Goal: Task Accomplishment & Management: Manage account settings

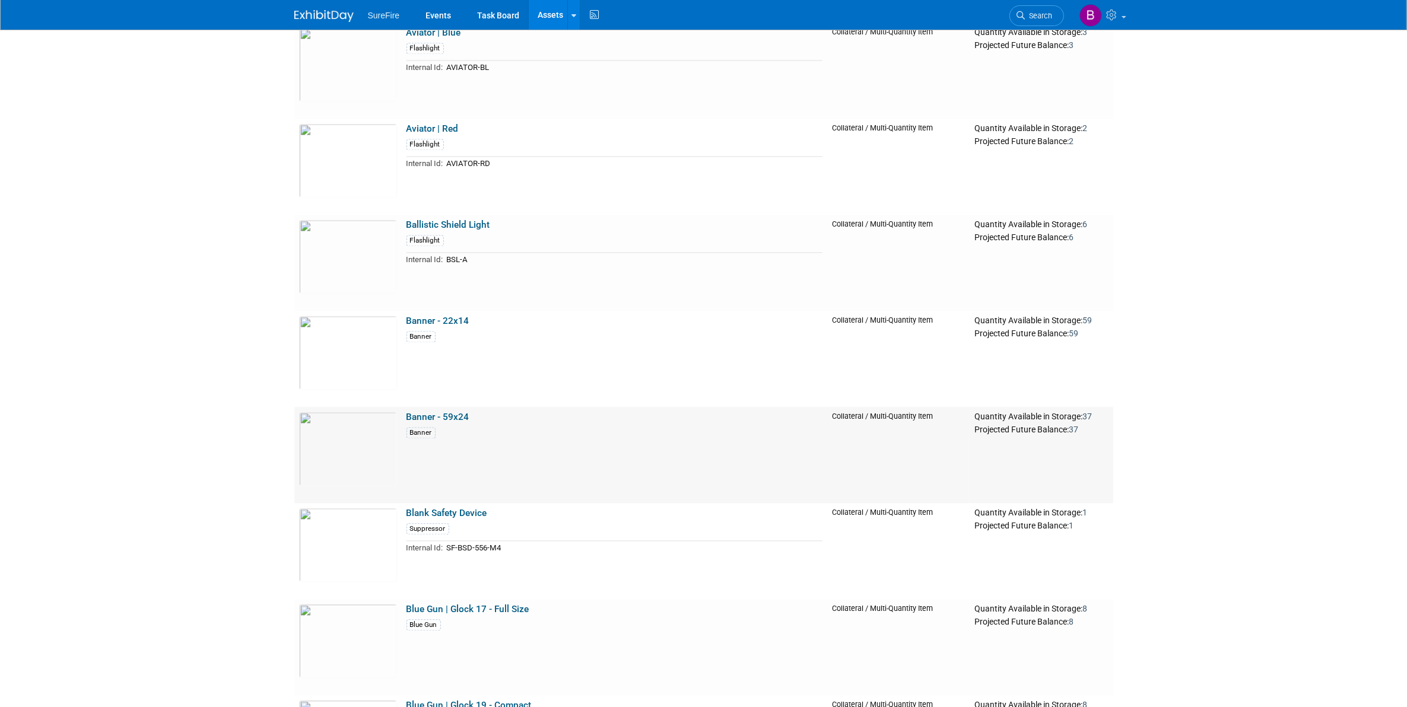
scroll to position [2997, 0]
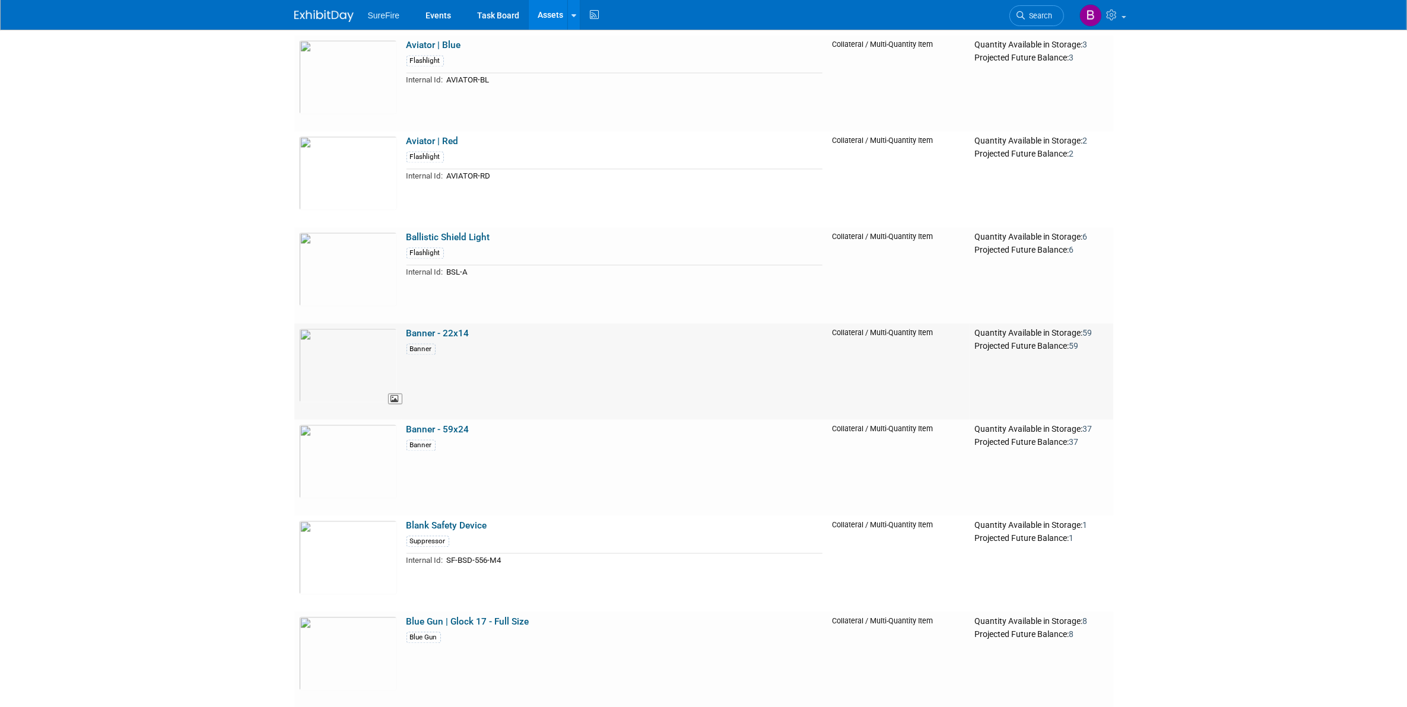
click at [323, 366] on img at bounding box center [348, 365] width 98 height 74
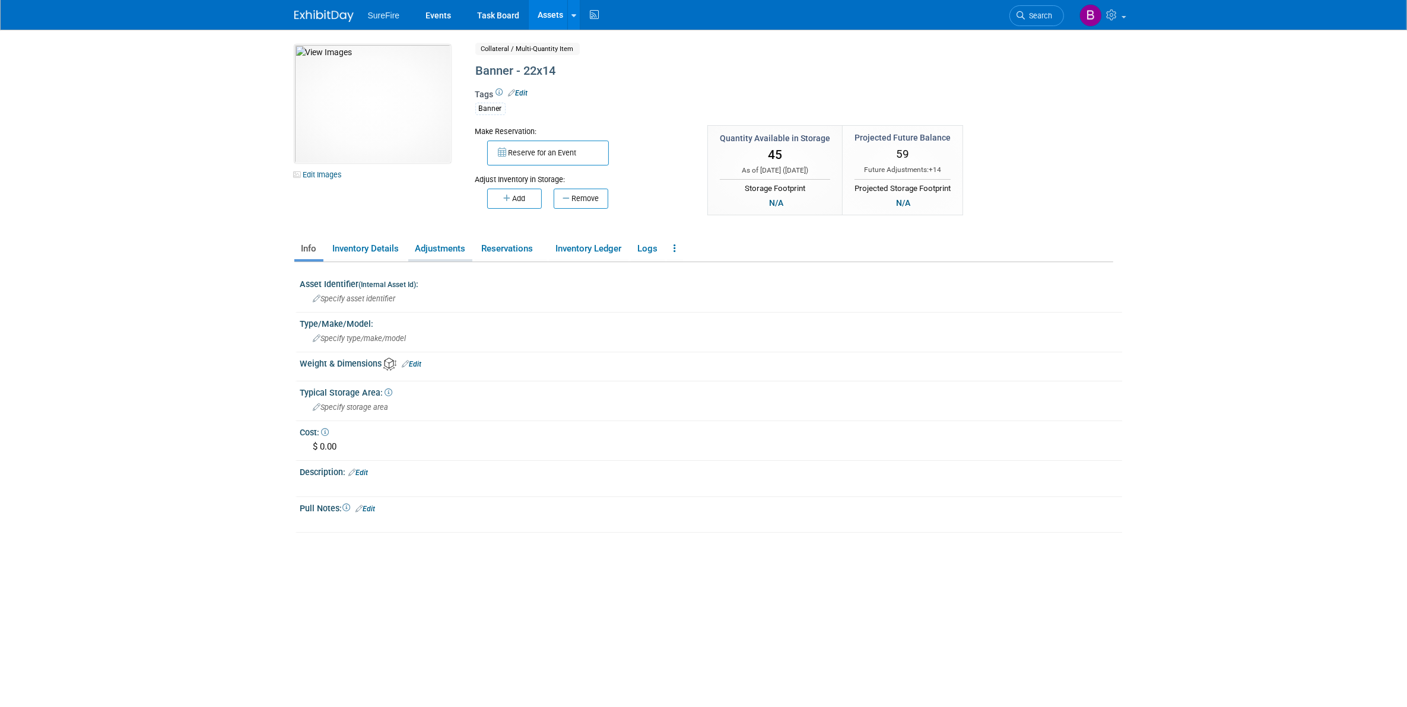
click at [432, 243] on link "Adjustments" at bounding box center [440, 249] width 64 height 21
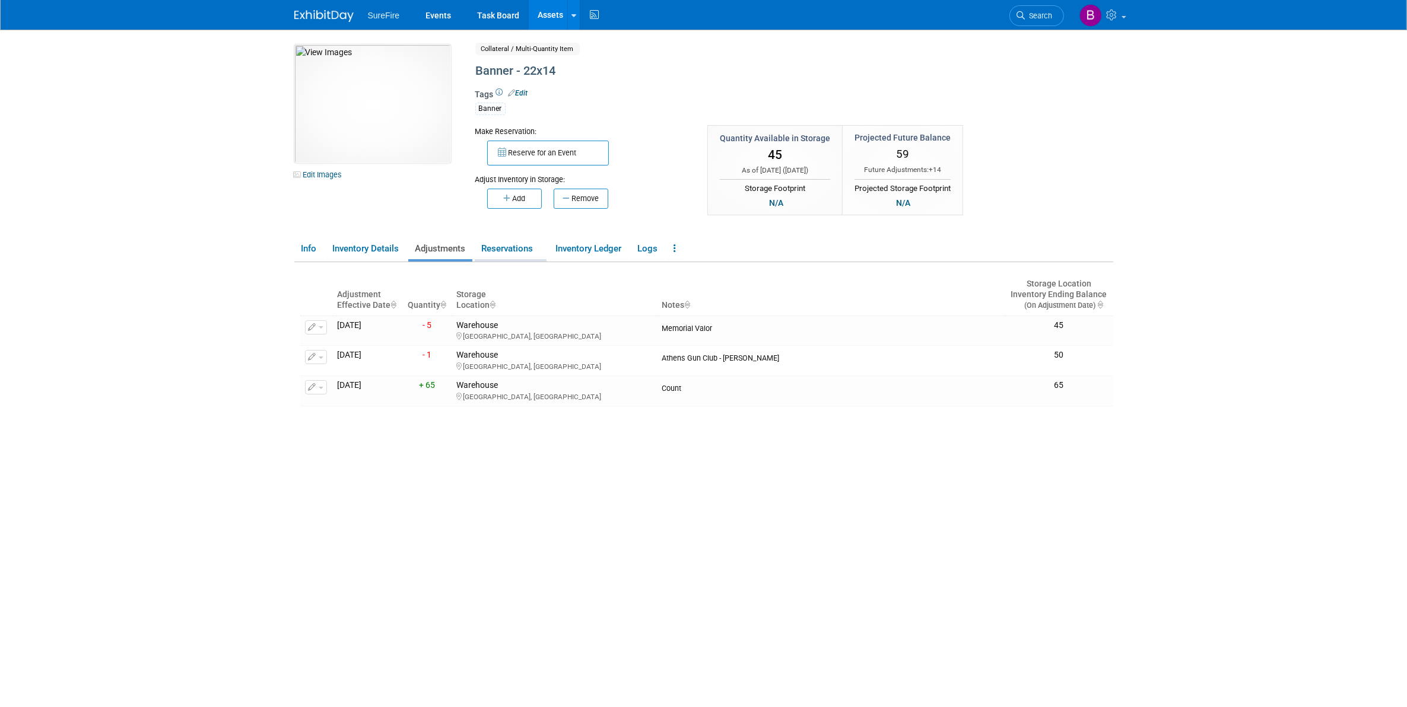
click at [503, 249] on link "Reservations" at bounding box center [511, 249] width 72 height 21
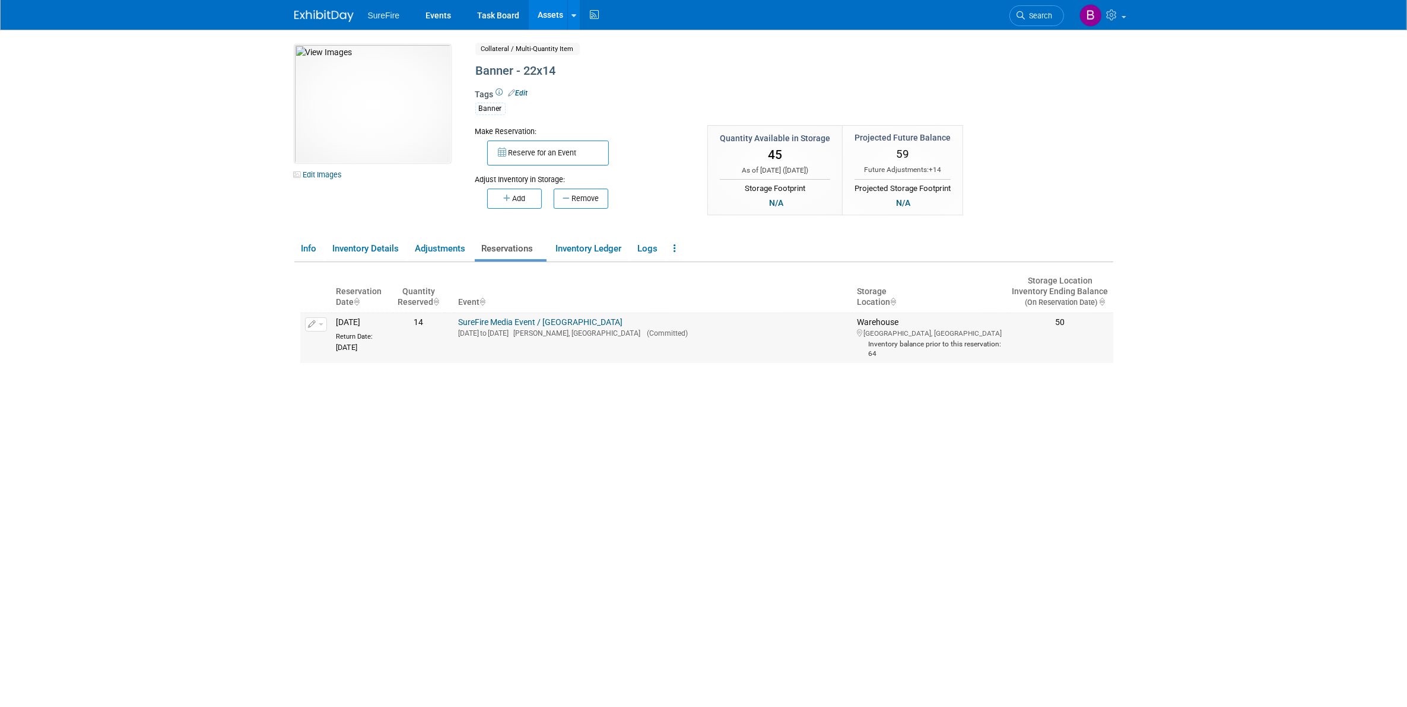
click at [319, 319] on button "button" at bounding box center [316, 325] width 22 height 14
click at [319, 346] on icon "button" at bounding box center [321, 343] width 9 height 8
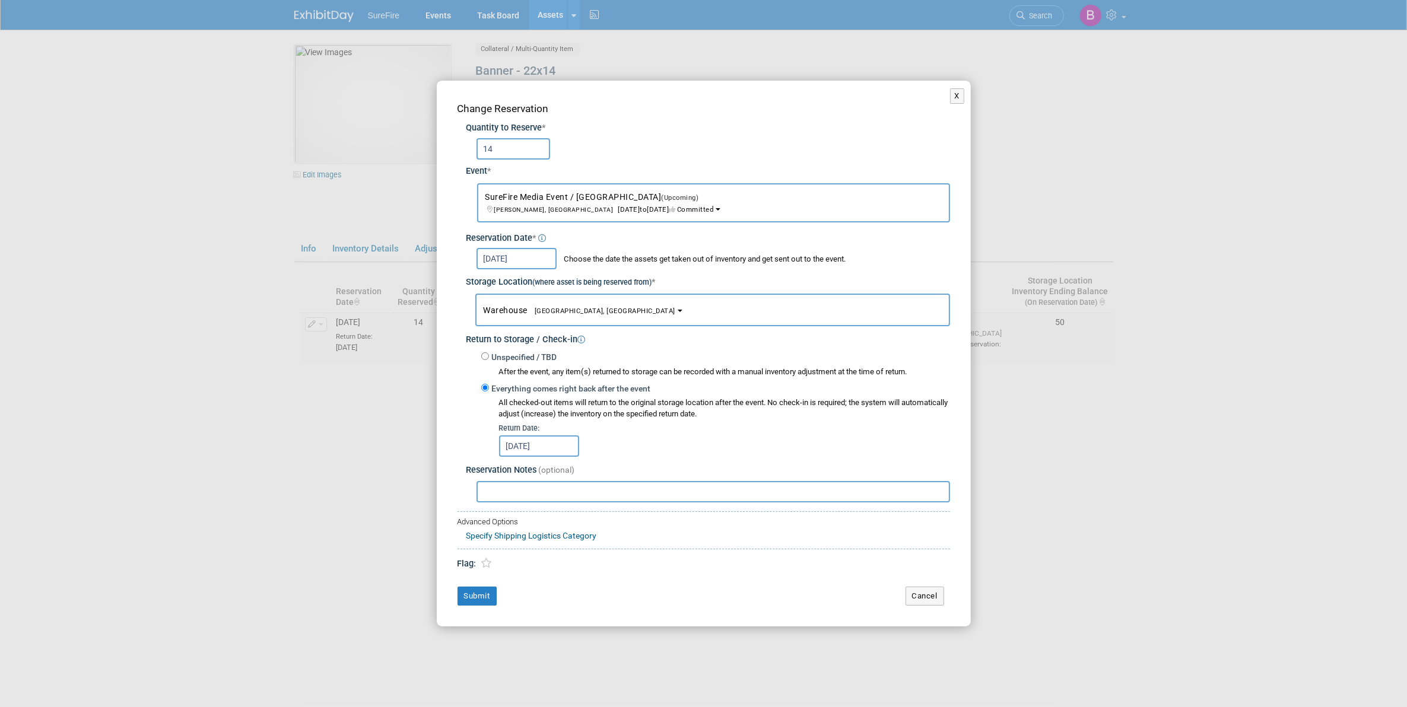
drag, startPoint x: 503, startPoint y: 155, endPoint x: 392, endPoint y: 139, distance: 112.1
click at [392, 139] on div "X Change Reservation Quantity to Reserve * 14 Event *" at bounding box center [703, 353] width 1407 height 707
type input "10"
click at [480, 604] on button "Submit" at bounding box center [477, 596] width 39 height 19
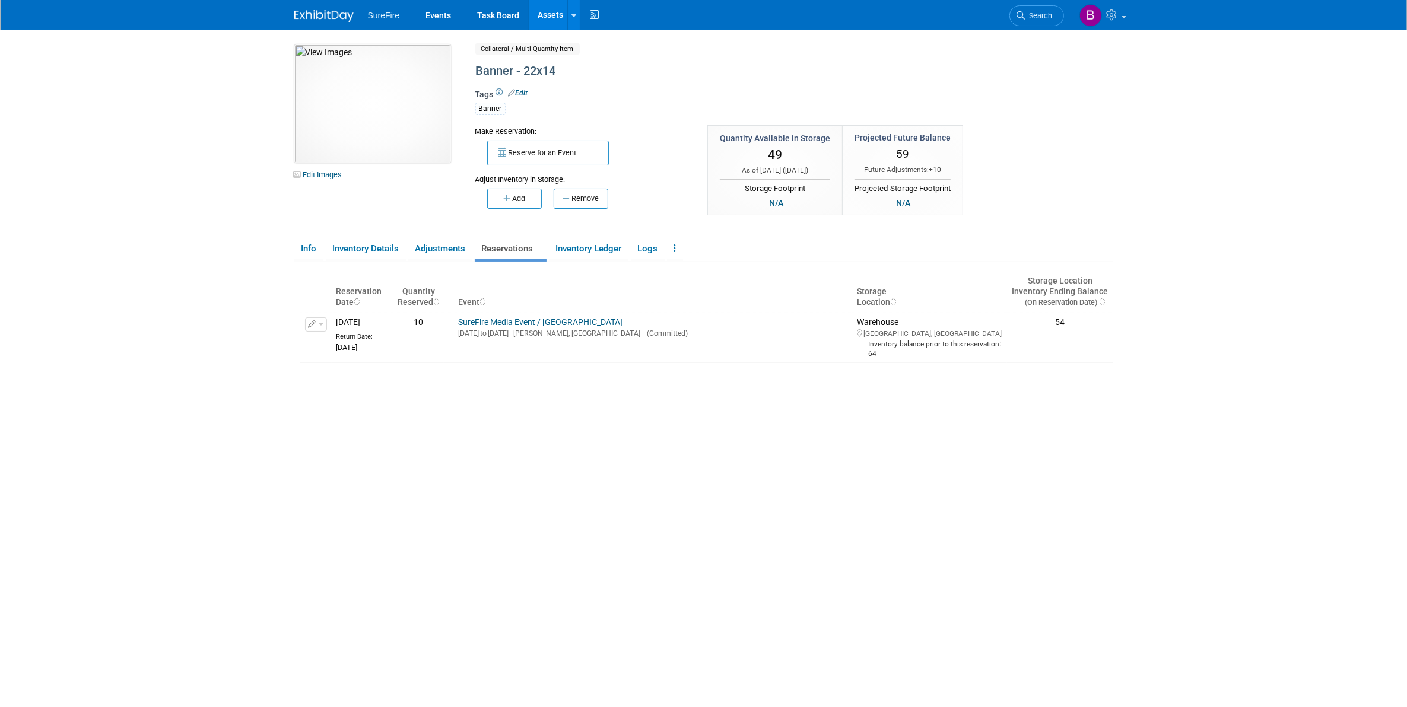
click at [543, 16] on link "Assets" at bounding box center [550, 15] width 43 height 30
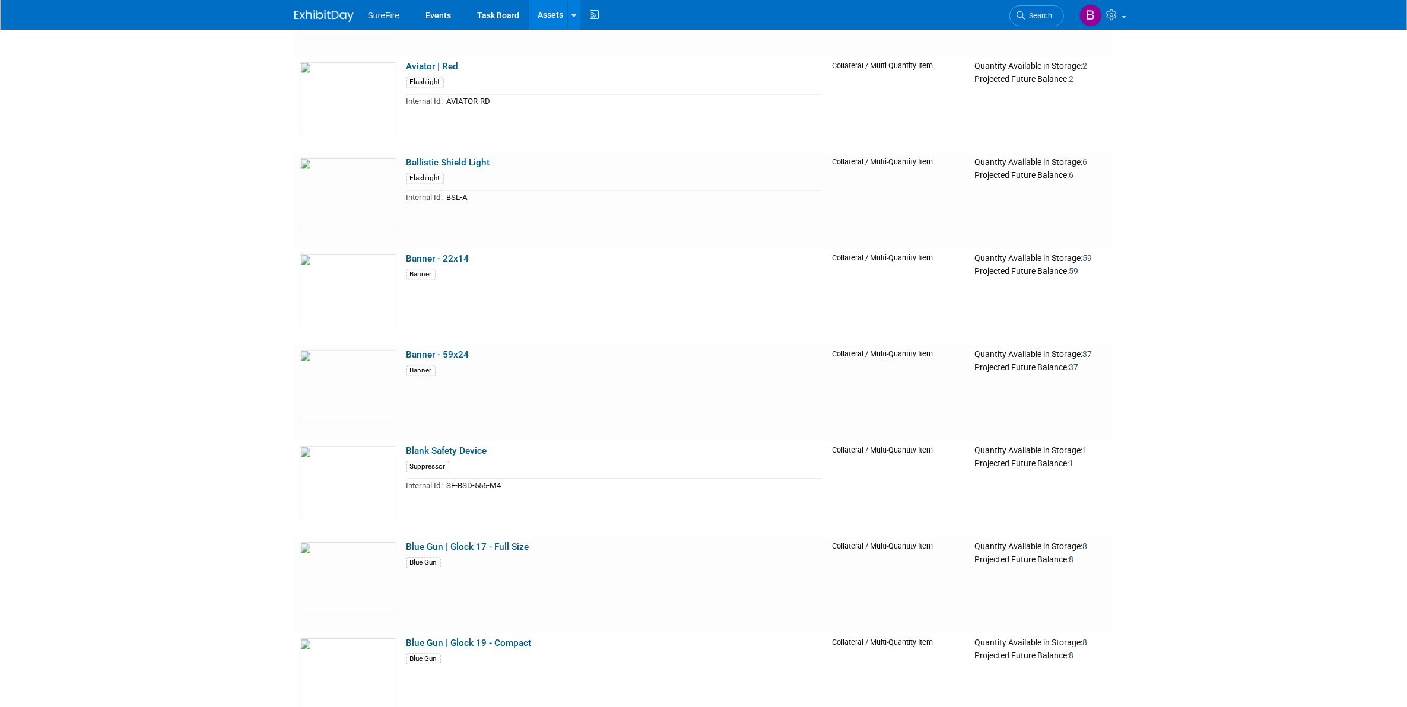
scroll to position [3116, 0]
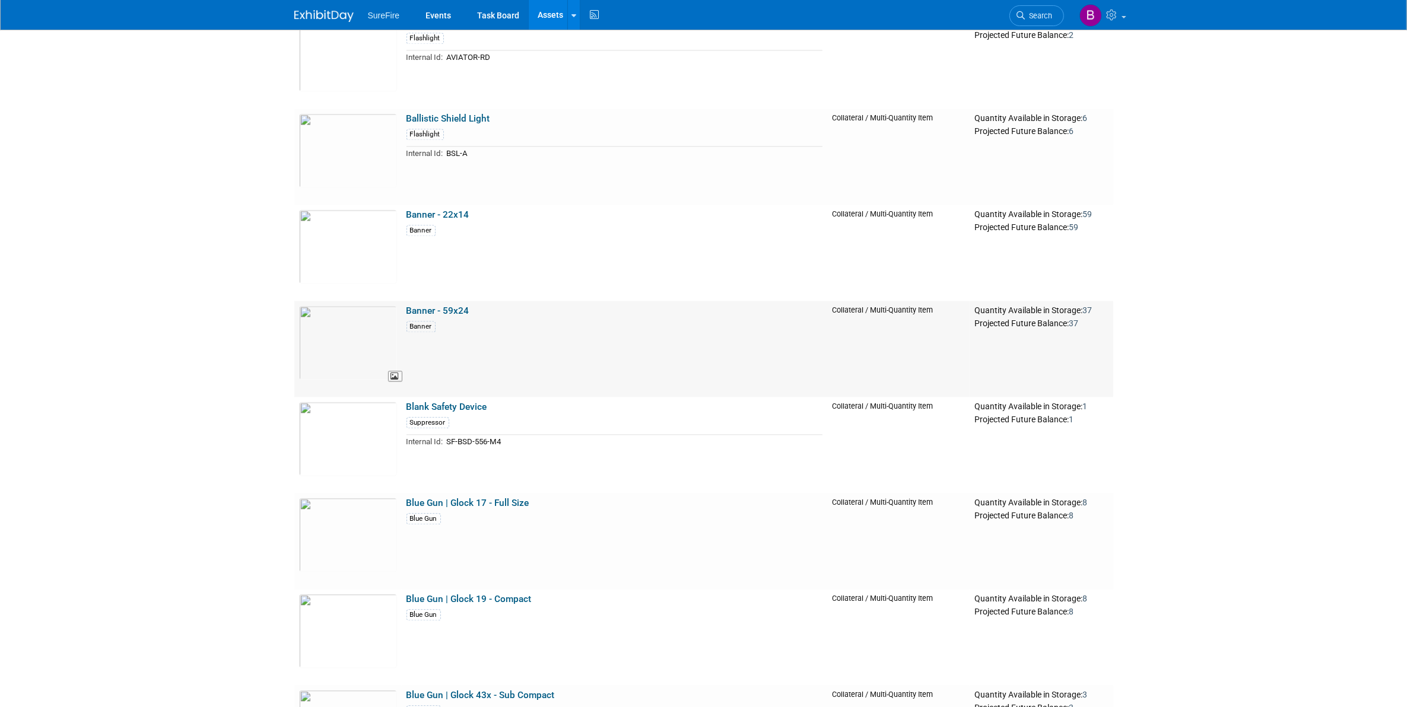
click at [380, 331] on img at bounding box center [348, 343] width 98 height 74
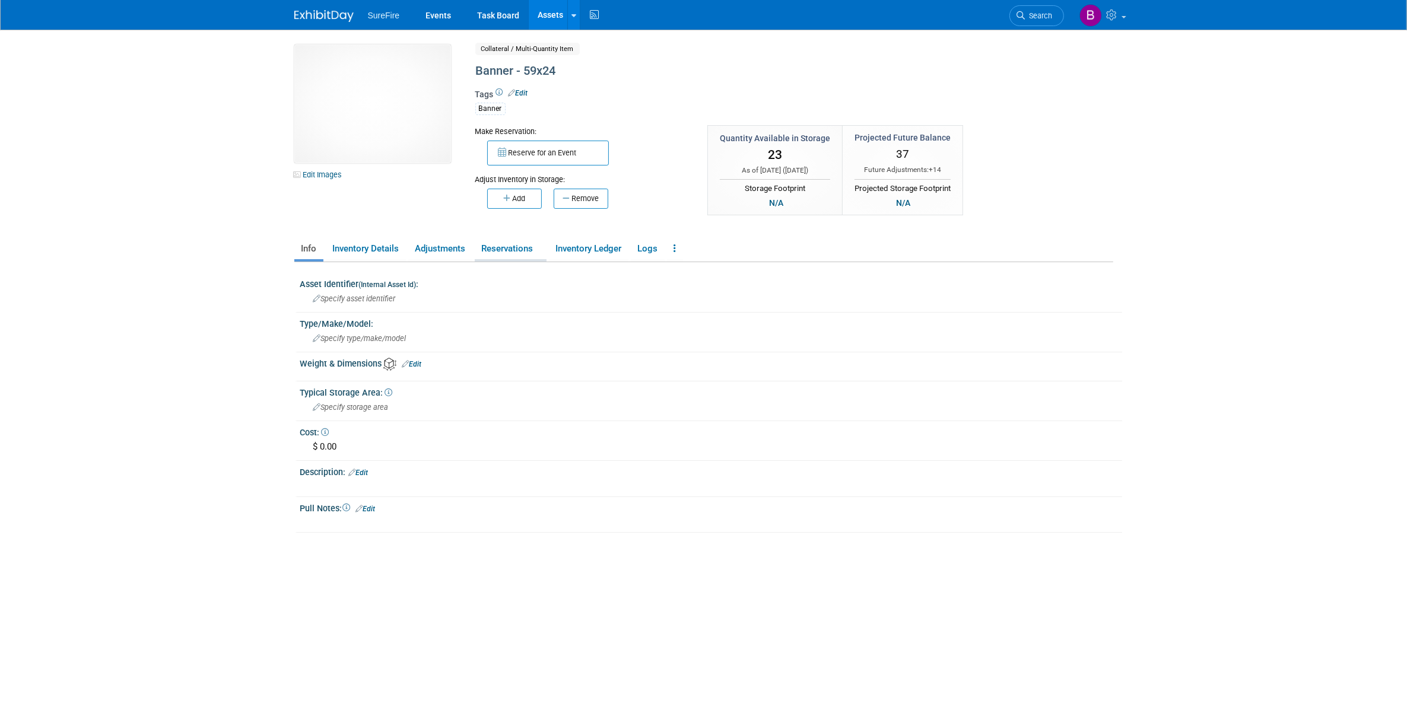
click at [510, 250] on link "Reservations" at bounding box center [511, 249] width 72 height 21
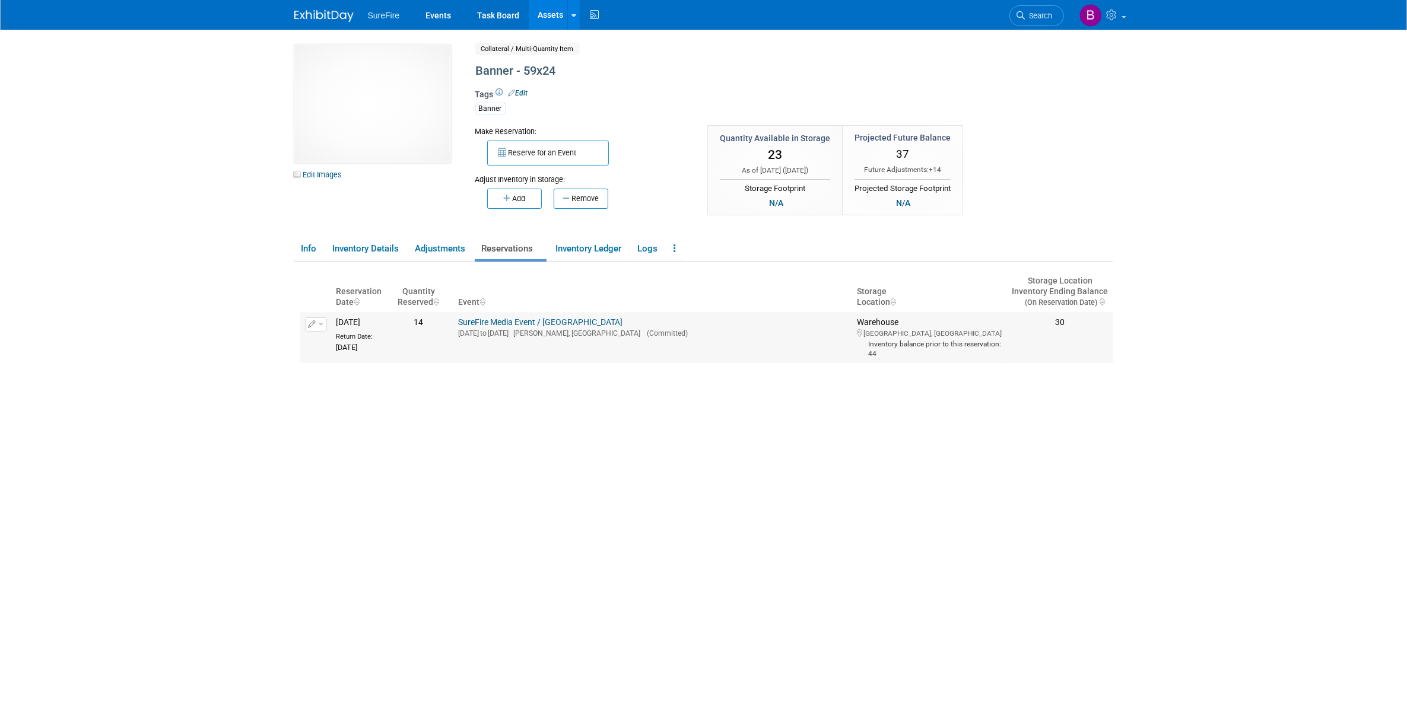
click at [322, 328] on button "button" at bounding box center [316, 325] width 22 height 14
click at [363, 346] on button "Change Reservation" at bounding box center [362, 344] width 100 height 16
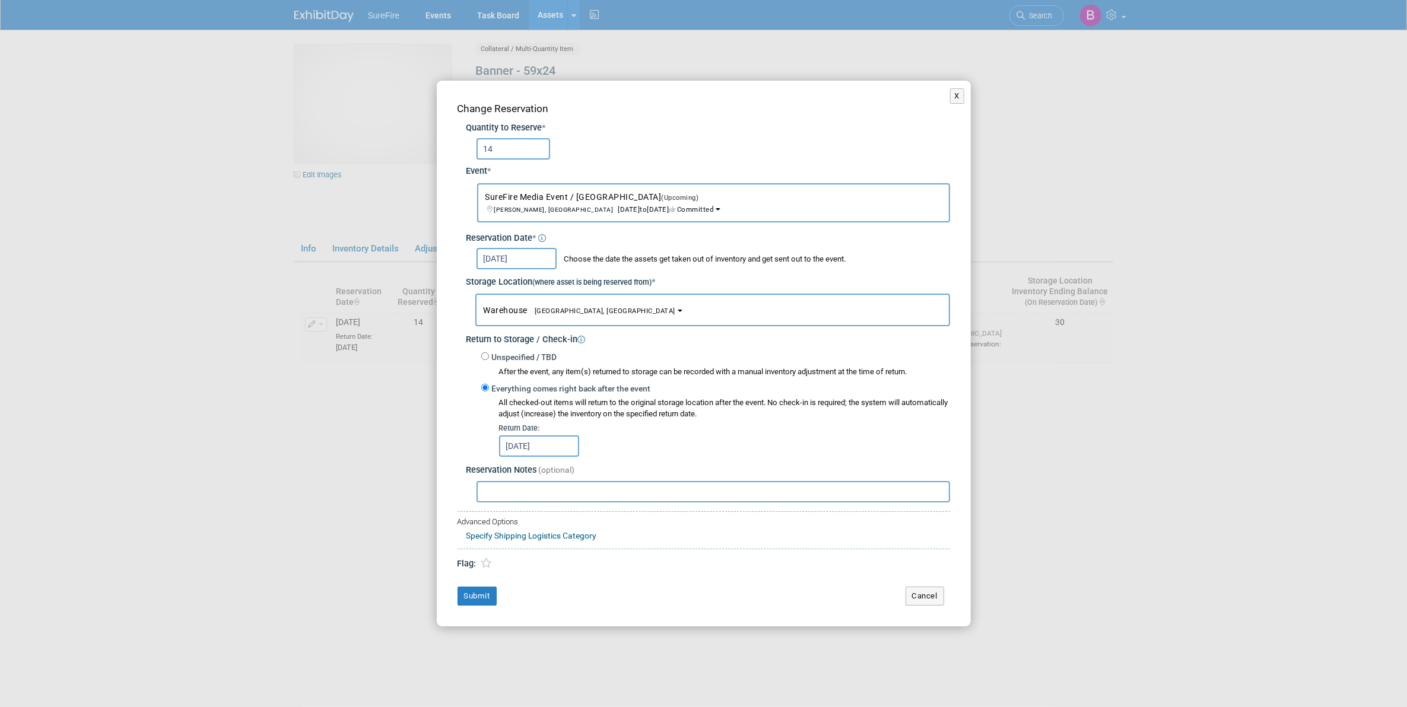
drag, startPoint x: 527, startPoint y: 157, endPoint x: 439, endPoint y: 154, distance: 87.9
click at [439, 154] on div "Change Reservation Quantity to Reserve * 14 Event * -- SELECT EVENT -- (Upcomin…" at bounding box center [704, 353] width 534 height 545
type input "10"
click at [481, 605] on div "Change Reservation Quantity to Reserve * 10 Event * -- SELECT EVENT -- (Upcomin…" at bounding box center [704, 353] width 534 height 545
click at [481, 603] on button "Submit" at bounding box center [477, 596] width 39 height 19
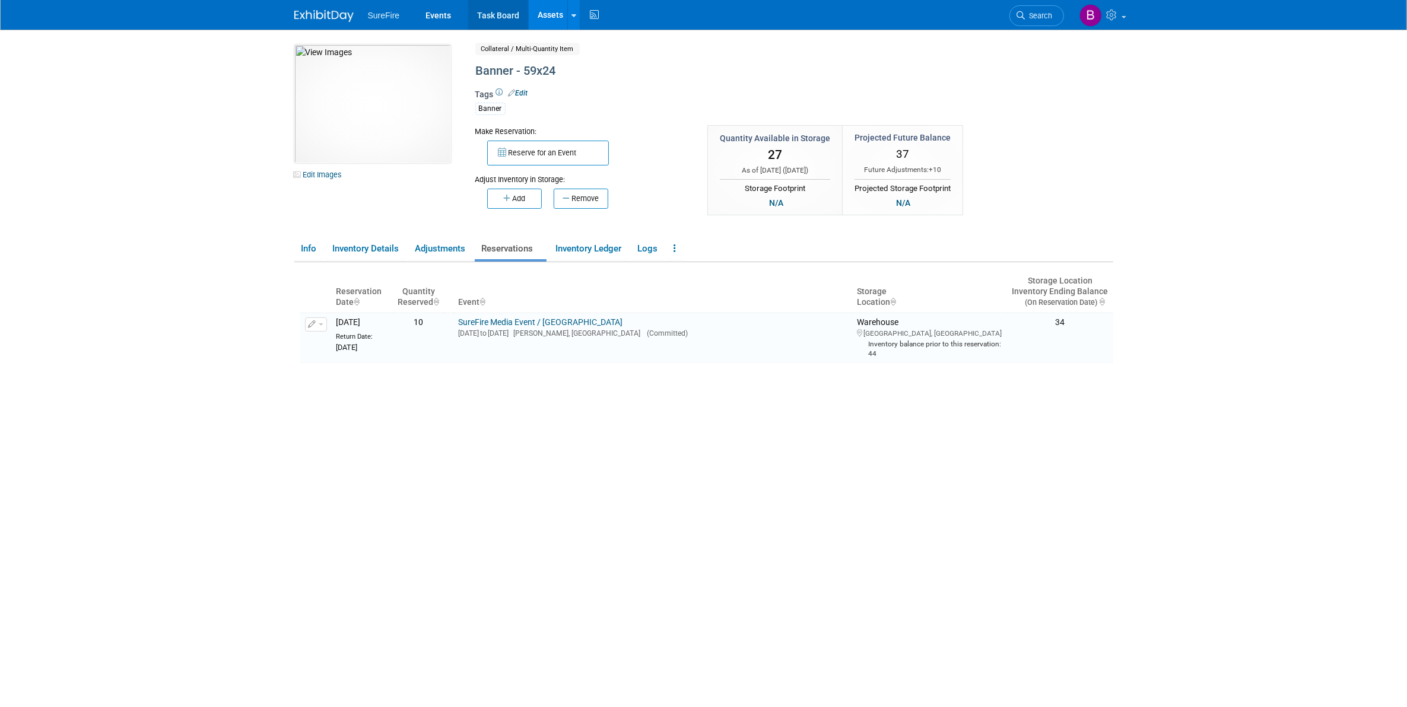
click at [479, 20] on link "Task Board" at bounding box center [498, 15] width 60 height 30
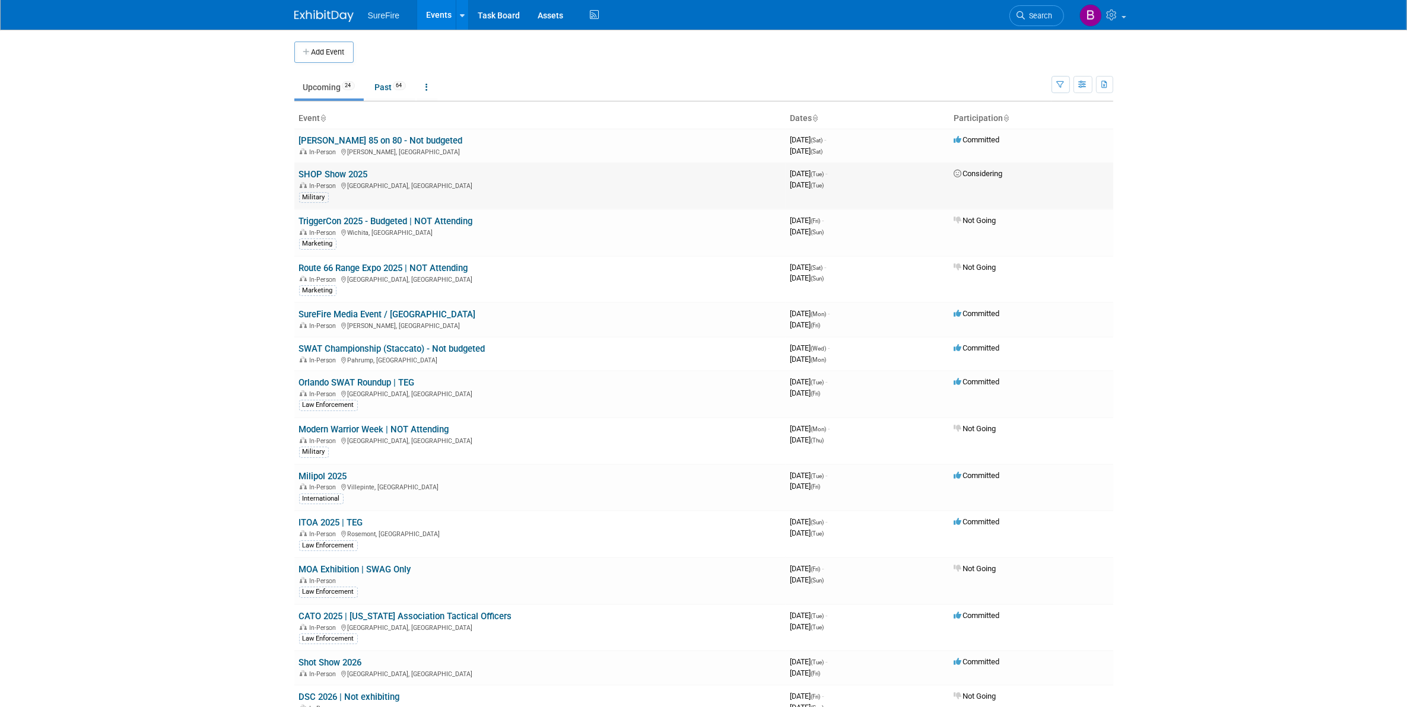
click at [357, 176] on link "SHOP Show 2025" at bounding box center [333, 174] width 69 height 11
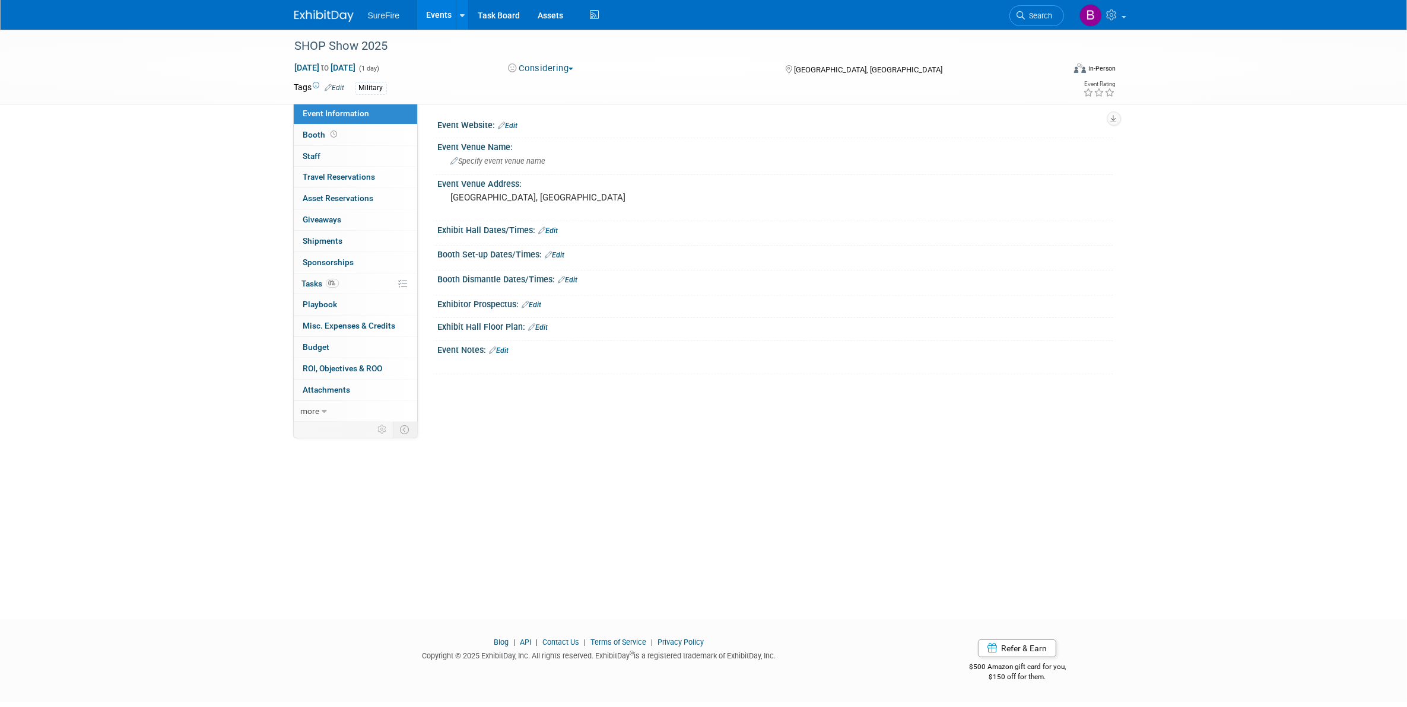
click at [573, 69] on button "Considering" at bounding box center [541, 68] width 74 height 12
click at [580, 87] on link "Committed" at bounding box center [551, 88] width 94 height 17
click at [449, 16] on link "Events" at bounding box center [438, 15] width 43 height 30
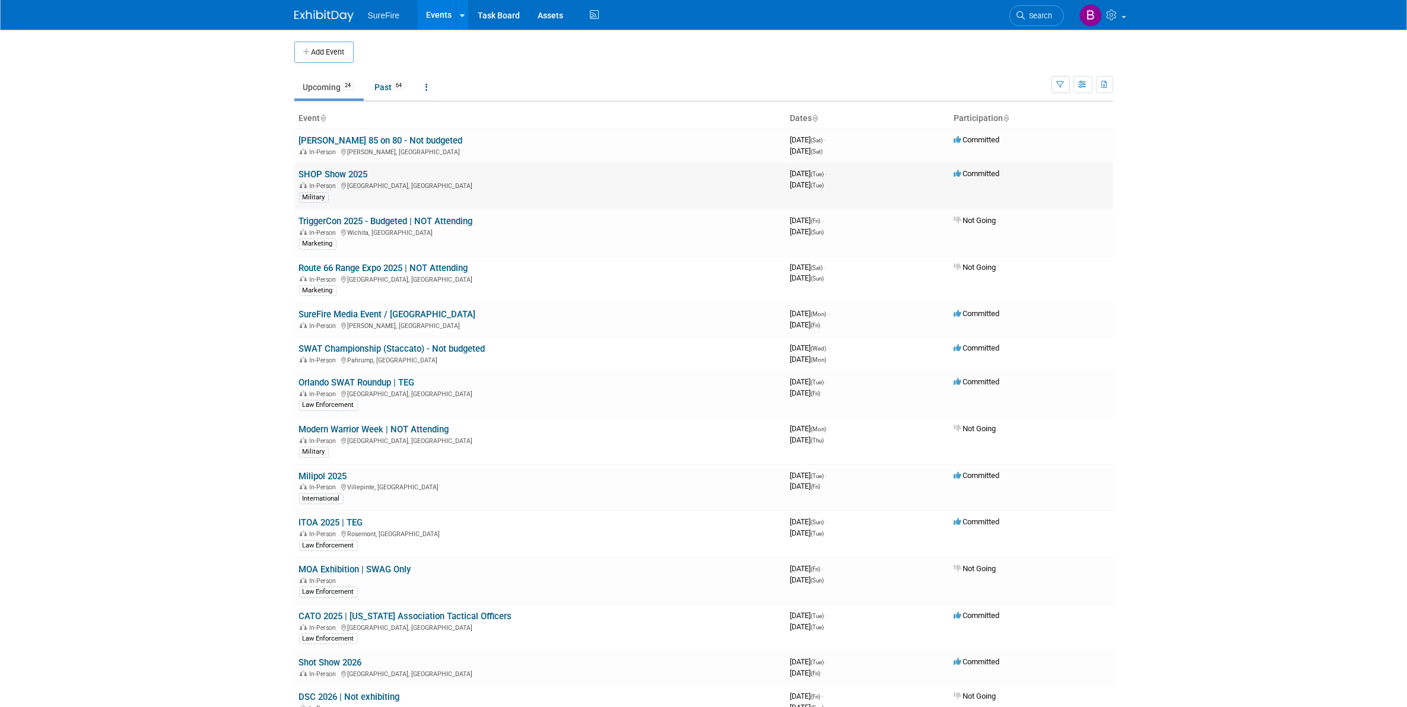
click at [351, 172] on link "SHOP Show 2025" at bounding box center [333, 174] width 69 height 11
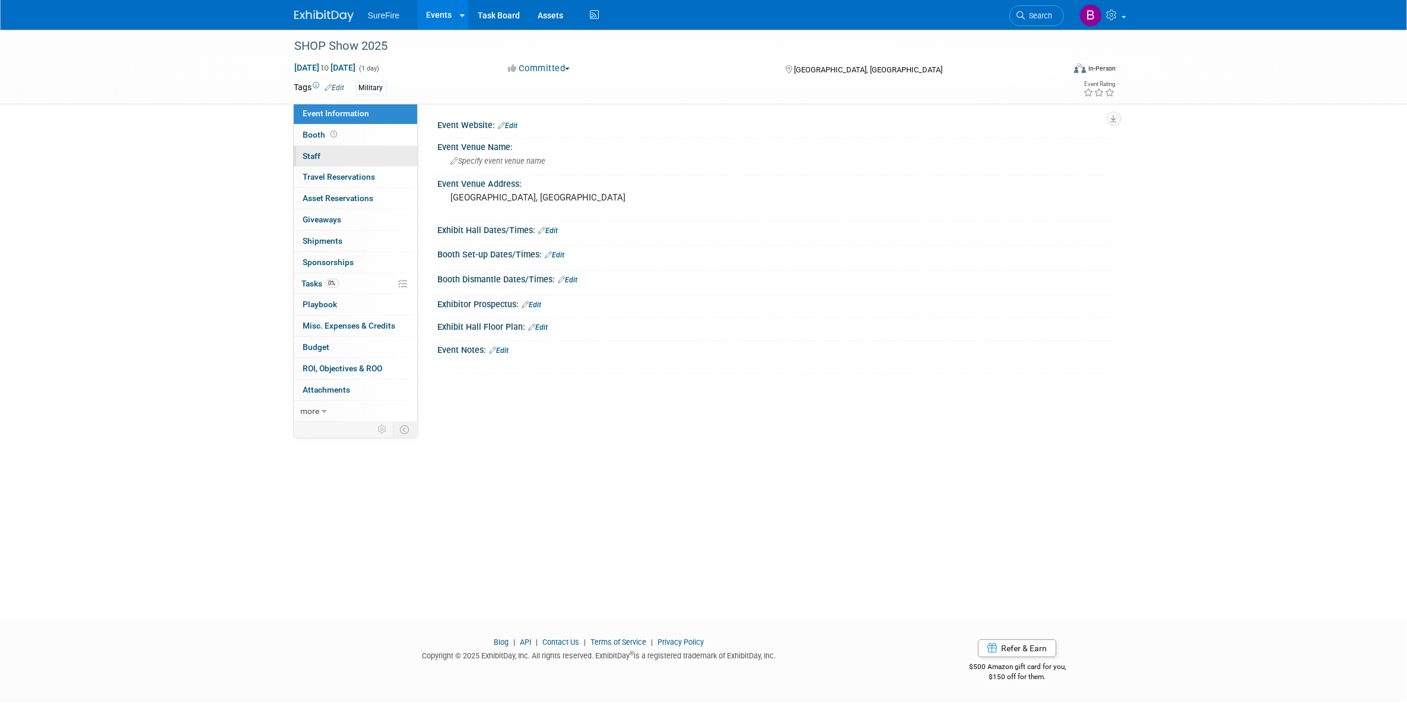
click at [335, 150] on link "0 Staff 0" at bounding box center [355, 156] width 123 height 21
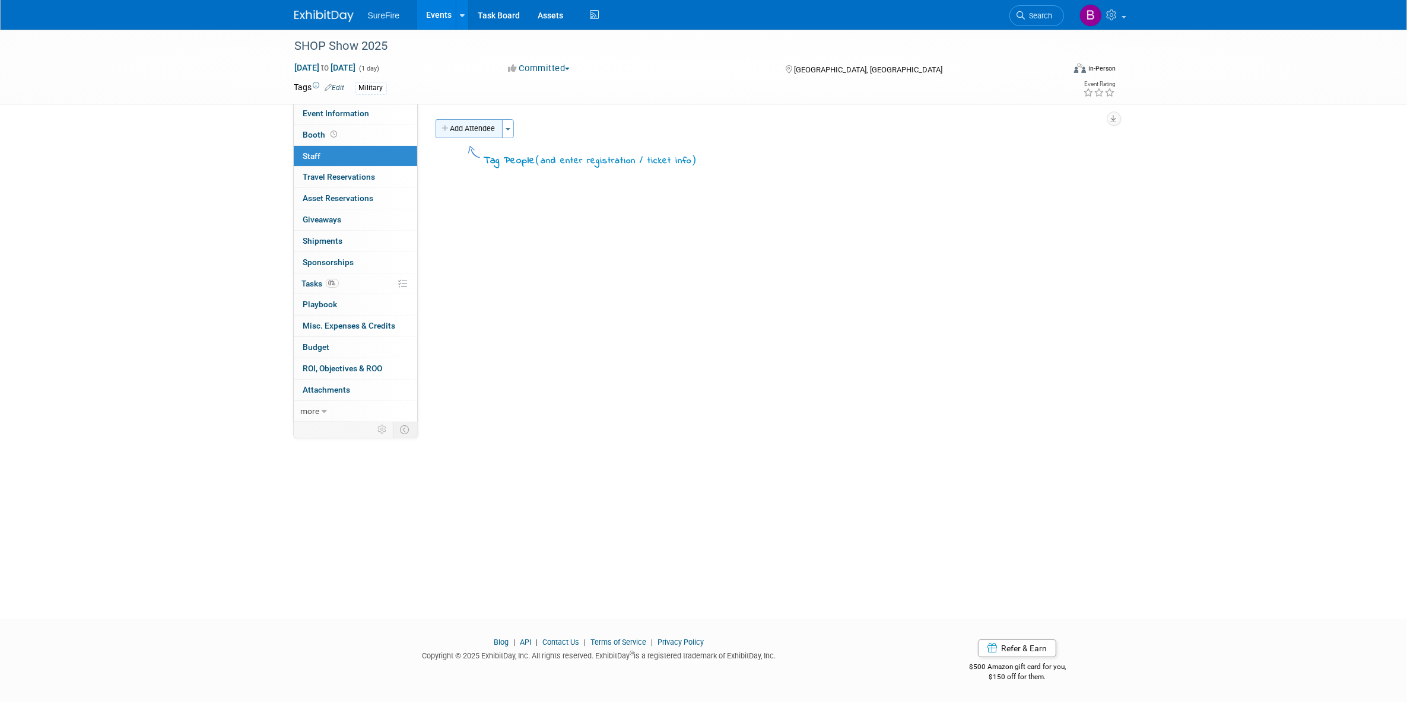
click at [494, 126] on button "Add Attendee" at bounding box center [469, 128] width 67 height 19
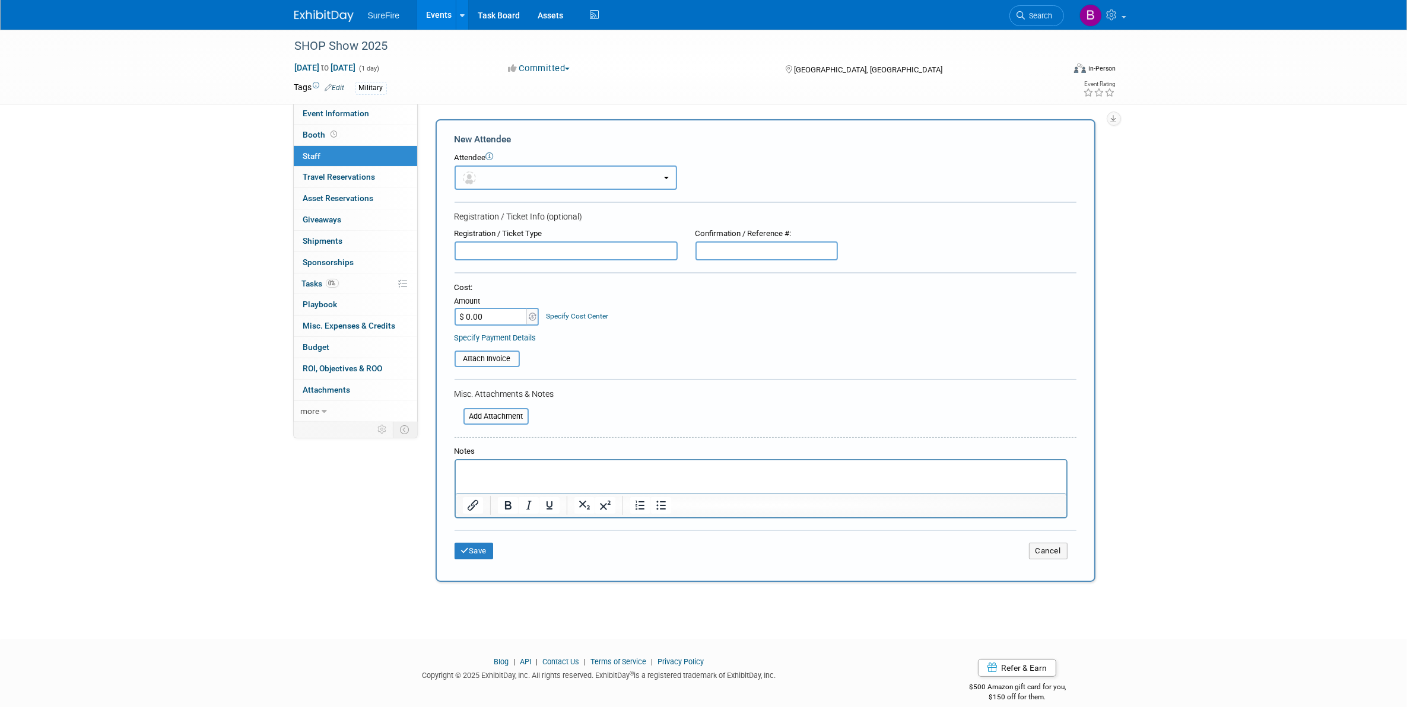
click at [505, 176] on button "button" at bounding box center [566, 178] width 223 height 24
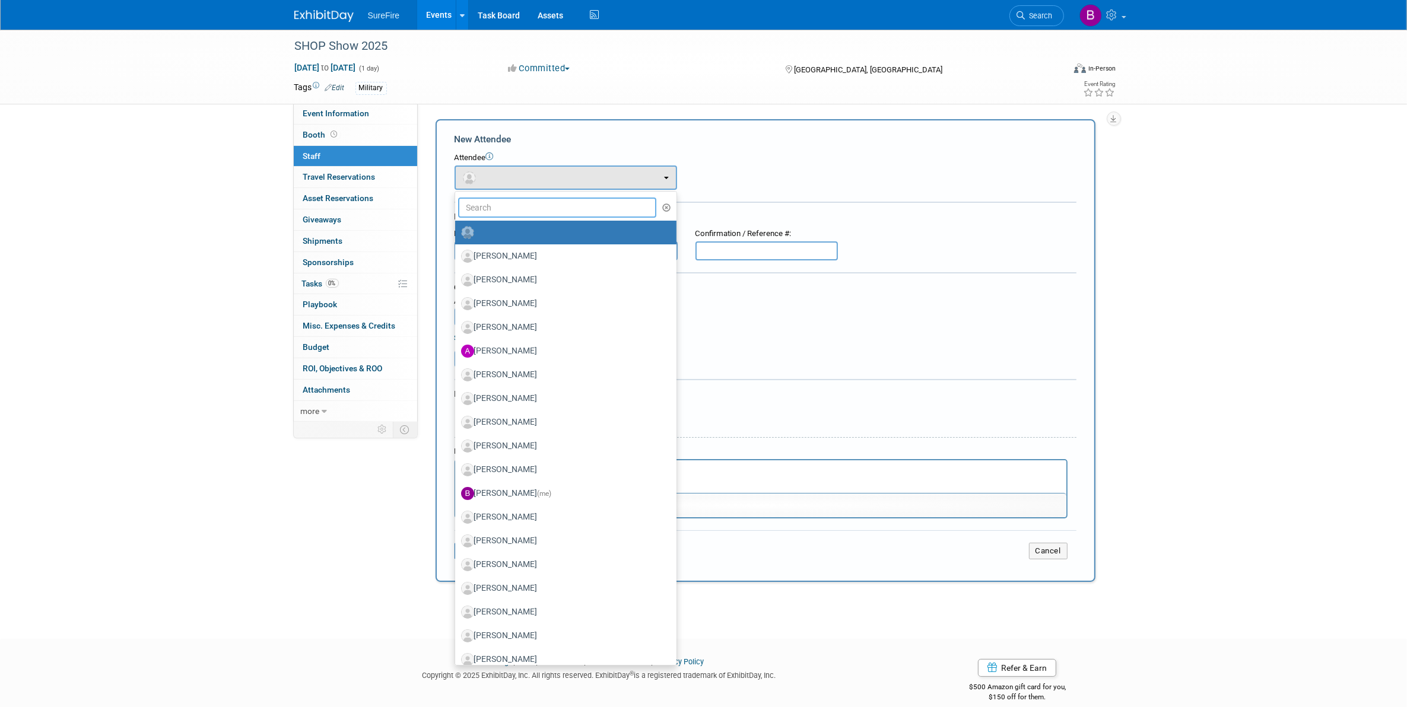
click at [509, 211] on input "text" at bounding box center [557, 208] width 199 height 20
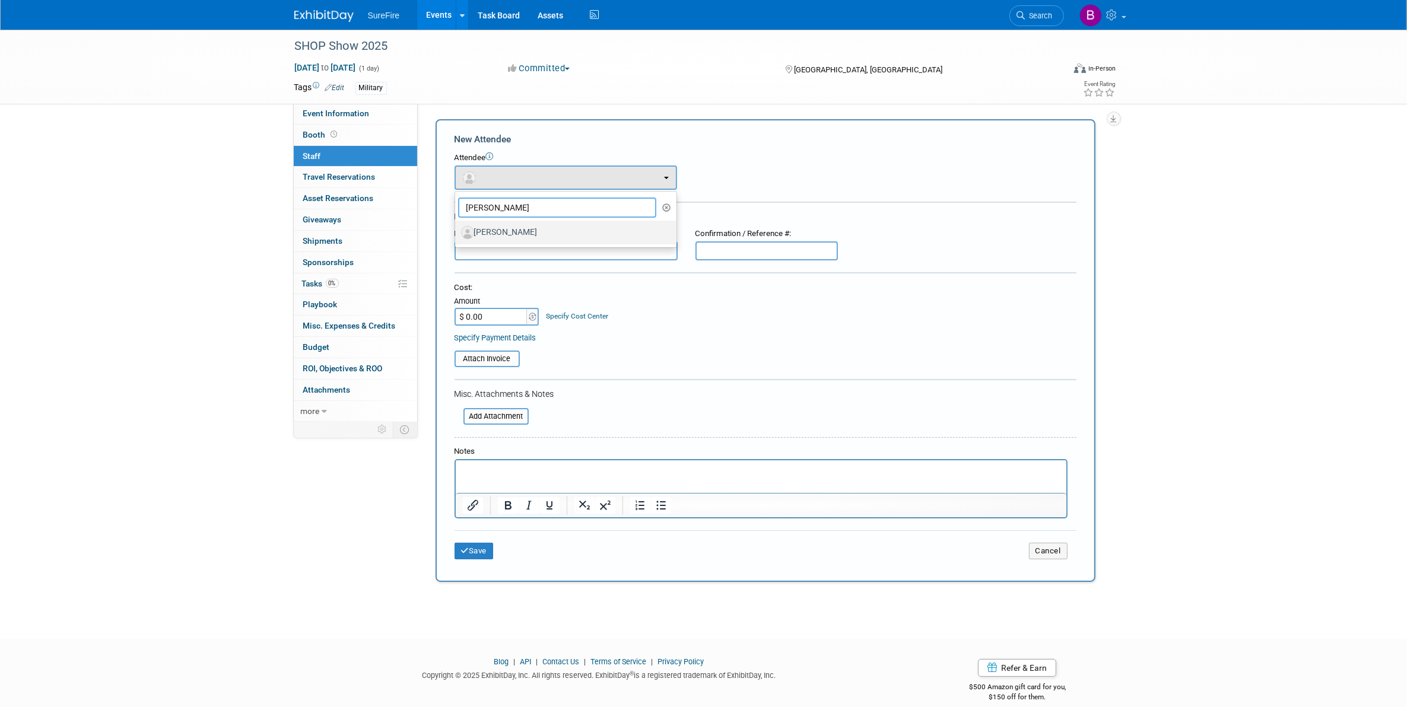
type input "jamie"
click at [513, 227] on label "Jamie Wiedeman" at bounding box center [563, 232] width 204 height 19
click at [457, 227] on input "Jamie Wiedeman" at bounding box center [453, 231] width 8 height 8
select select "049fcd39-c9ea-43e6-a610-449b59f0cbc4"
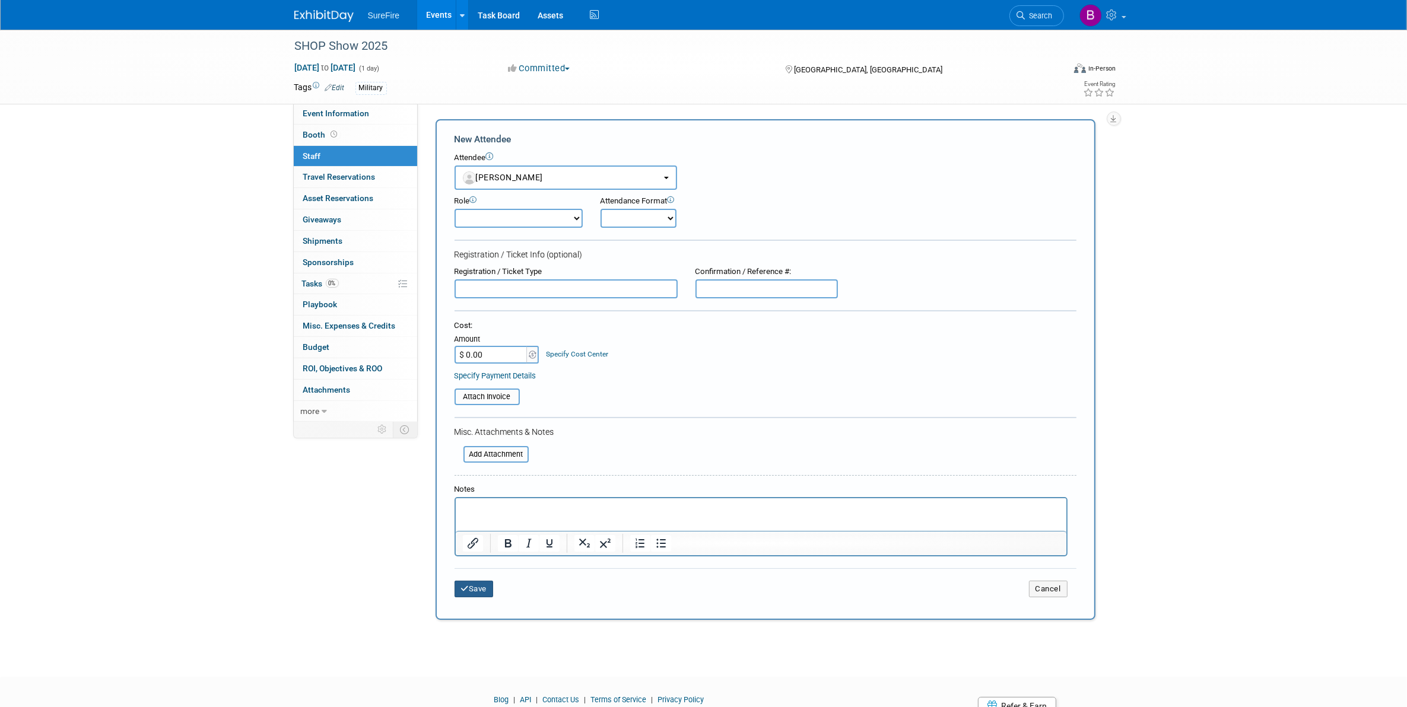
click at [478, 589] on button "Save" at bounding box center [474, 589] width 39 height 17
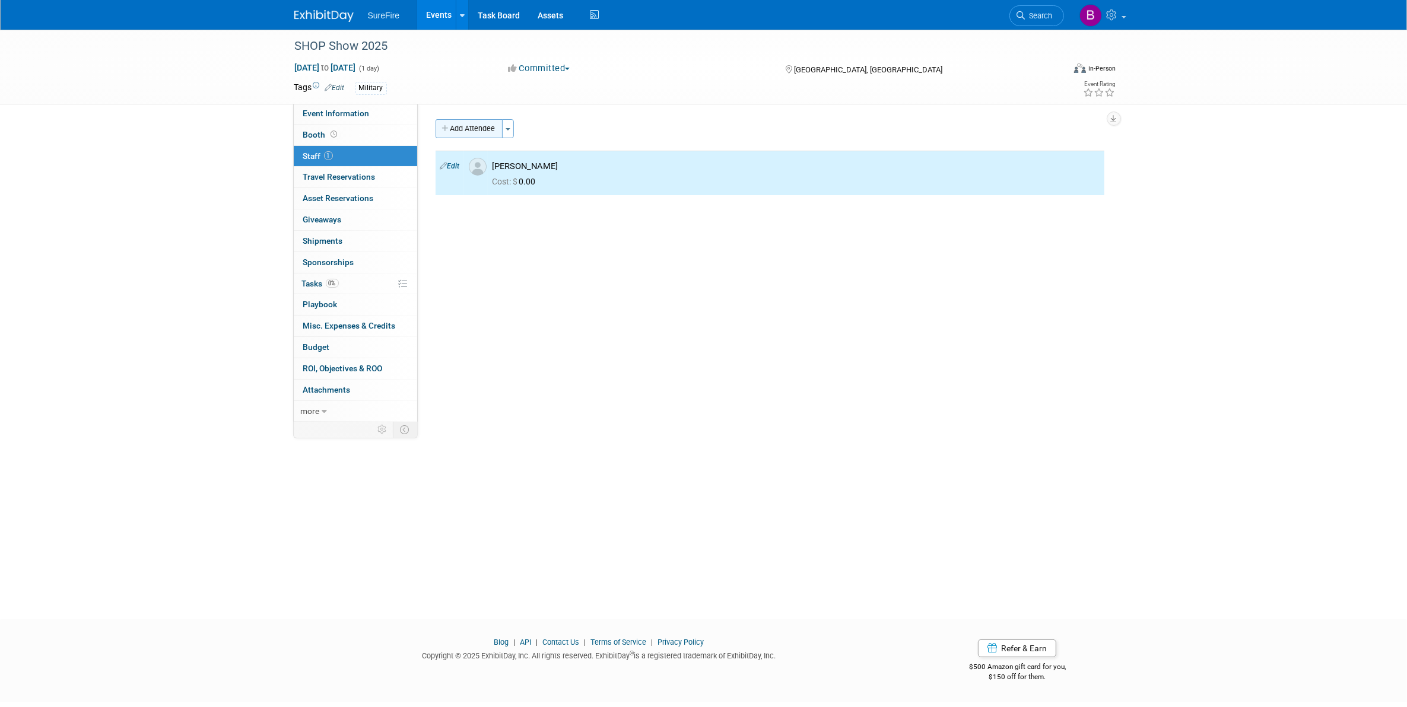
click at [474, 125] on button "Add Attendee" at bounding box center [469, 128] width 67 height 19
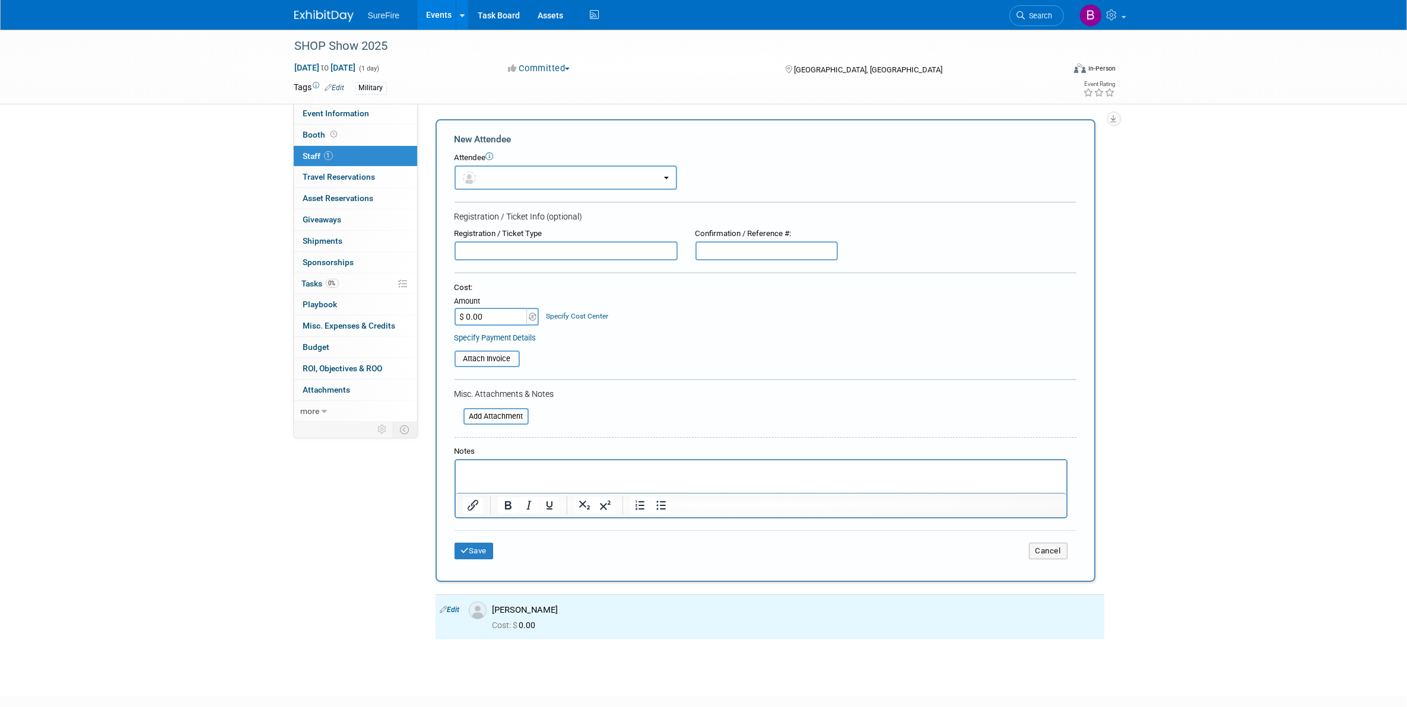
click at [536, 166] on button "button" at bounding box center [566, 178] width 223 height 24
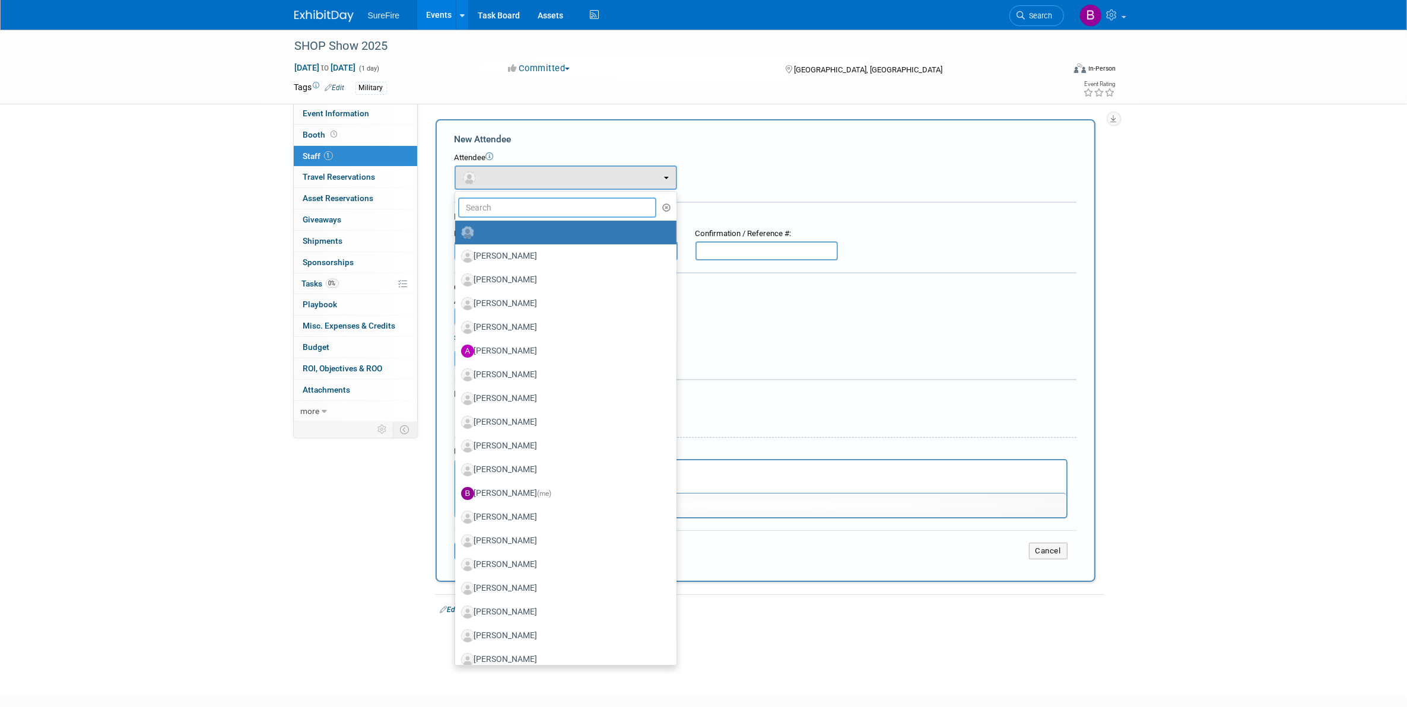
click at [553, 202] on input "text" at bounding box center [557, 208] width 199 height 20
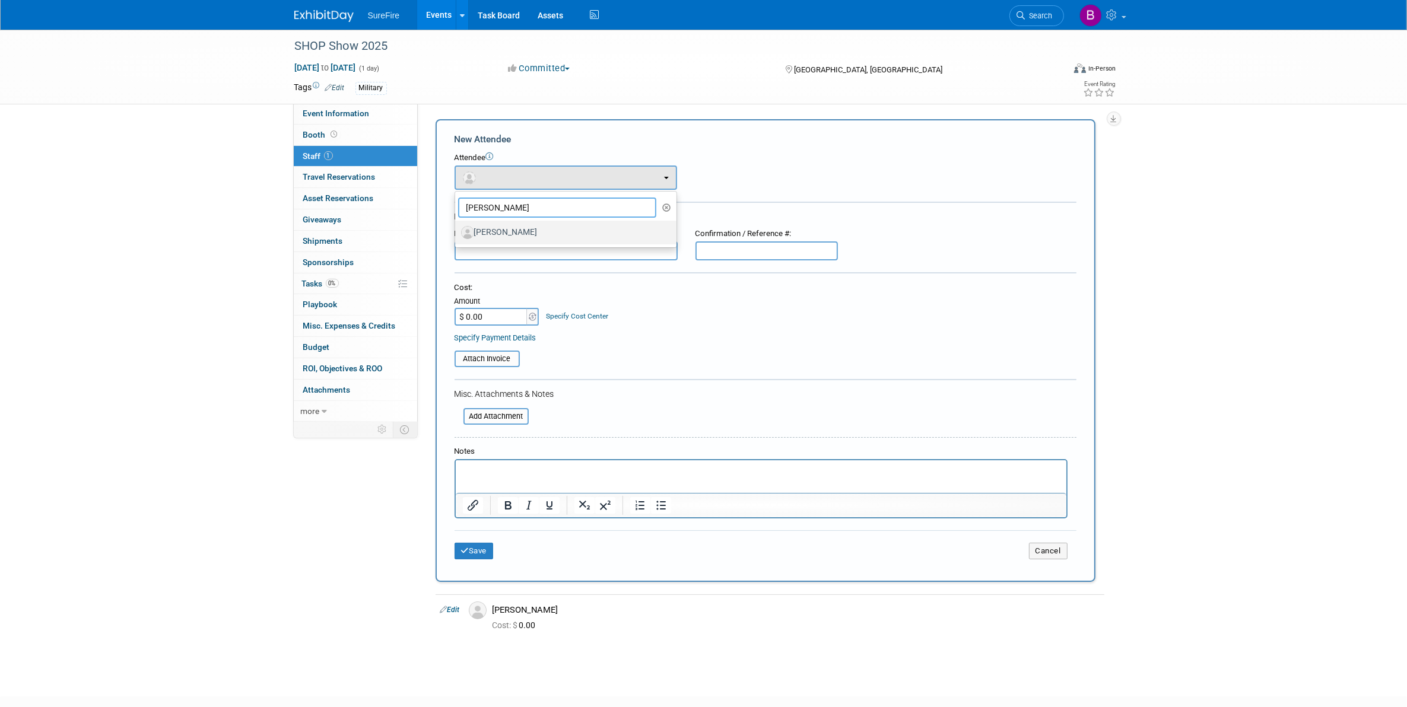
type input "lynn"
click at [548, 223] on label "Lynn Ashley" at bounding box center [563, 232] width 204 height 19
click at [457, 227] on input "Lynn Ashley" at bounding box center [453, 231] width 8 height 8
select select "1a7d6839-04e7-4943-b3aa-4d070afba343"
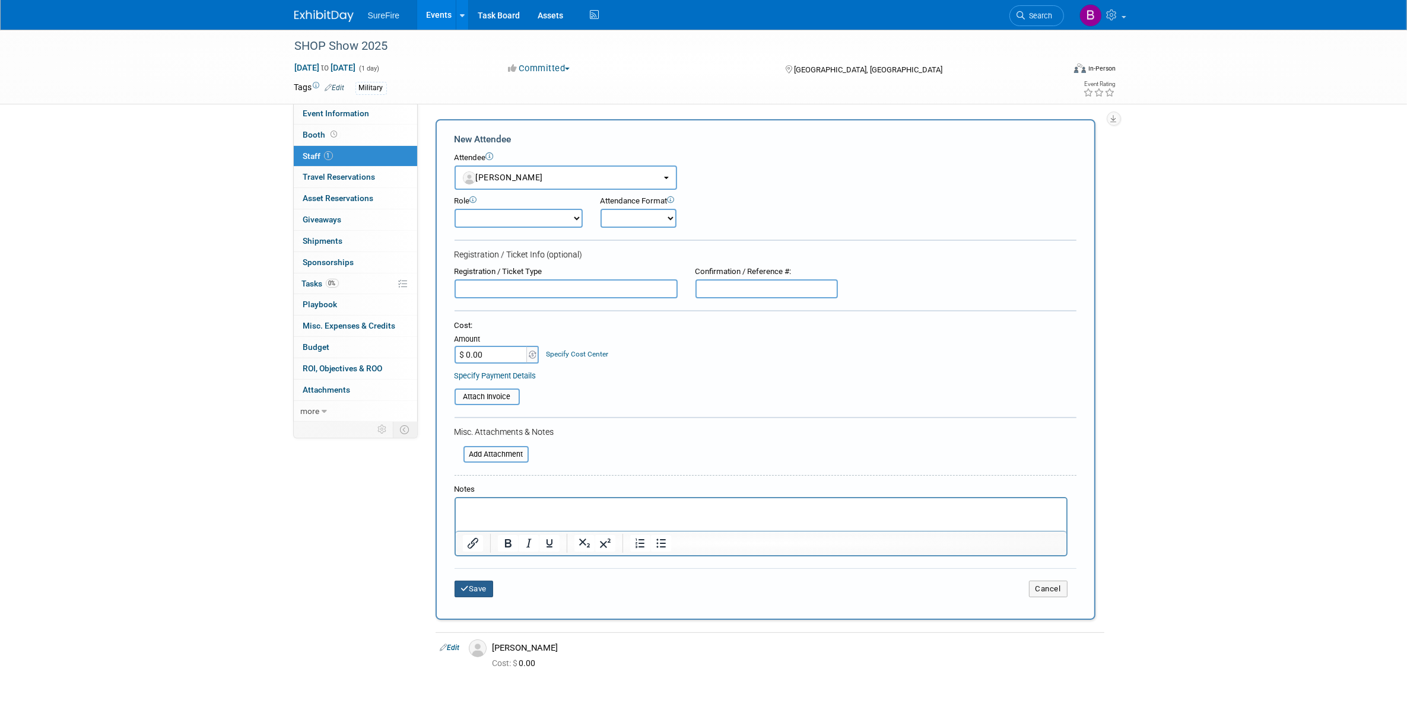
click at [461, 585] on icon "submit" at bounding box center [465, 589] width 8 height 8
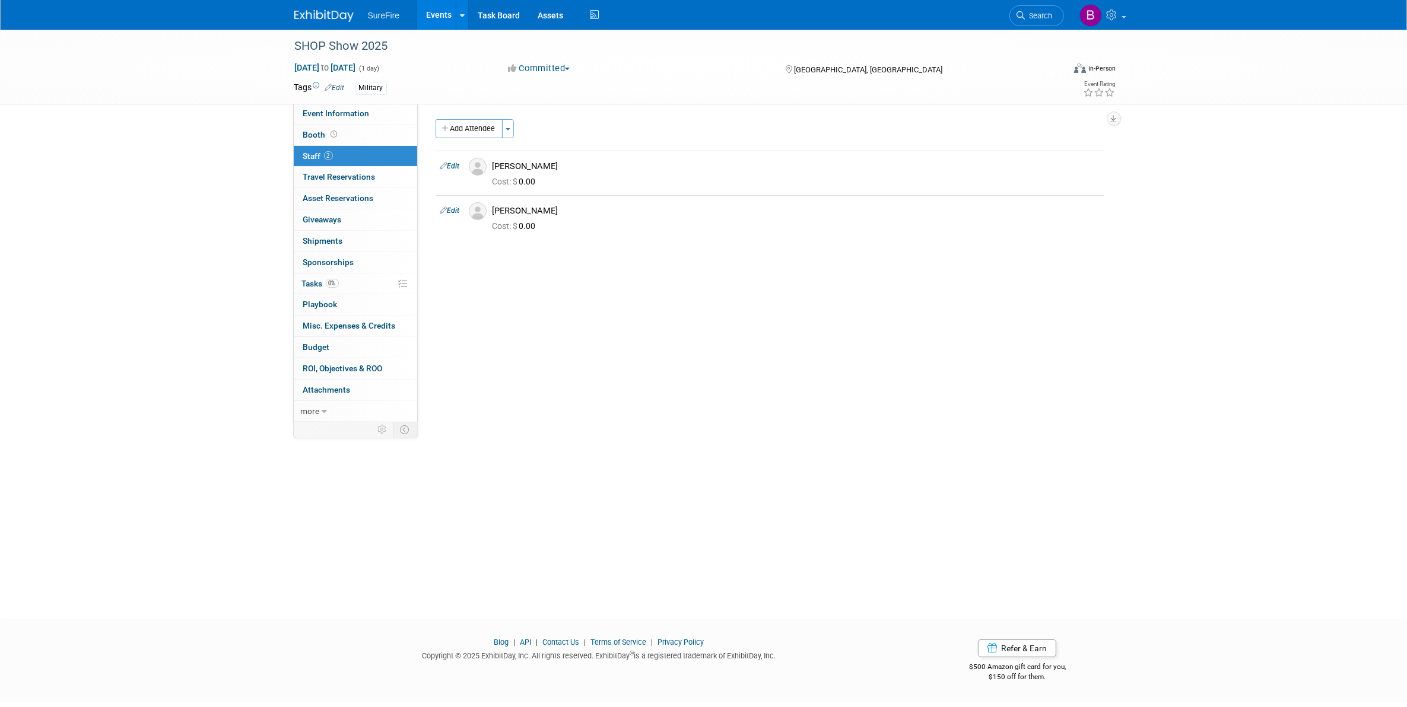
click at [423, 7] on link "Events" at bounding box center [438, 15] width 43 height 30
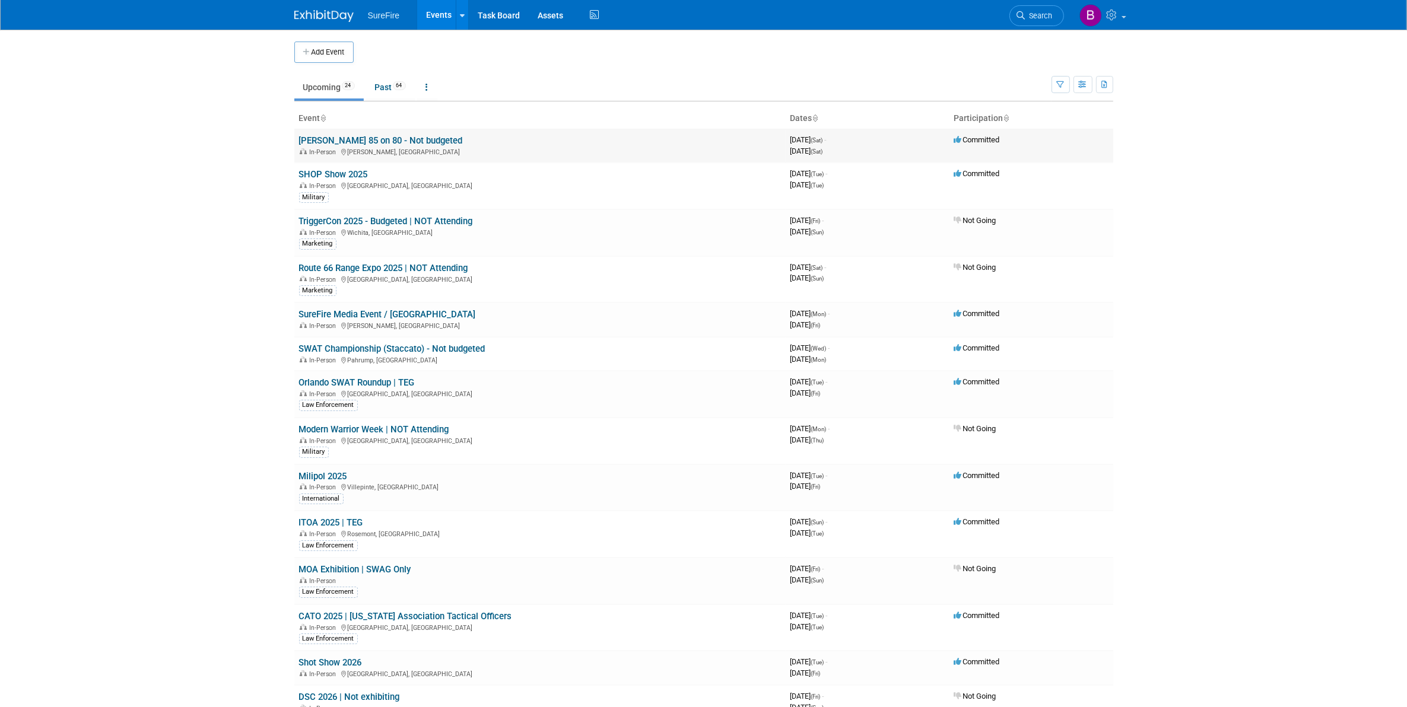
click at [371, 137] on link "[PERSON_NAME] 85 on 80 - Not budgeted" at bounding box center [381, 140] width 164 height 11
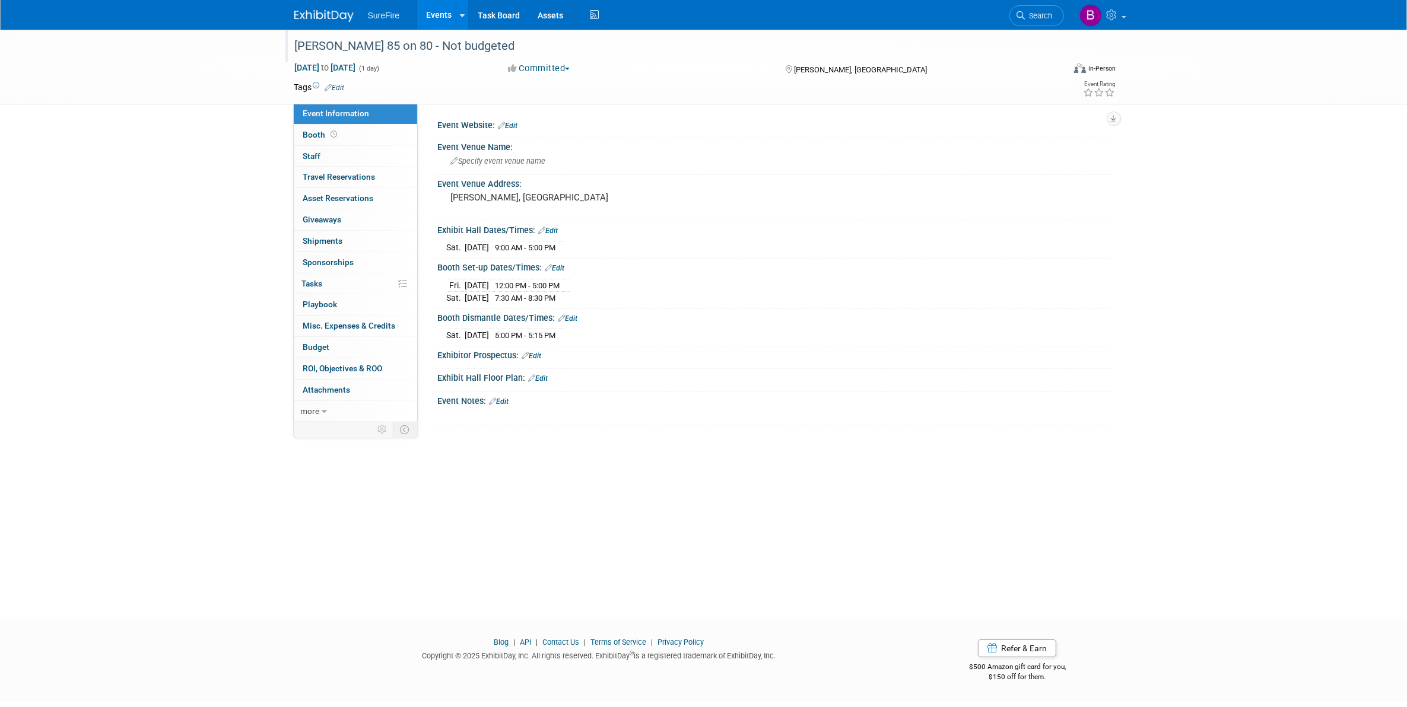
click at [502, 46] on div "[PERSON_NAME] 85 on 80 - Not budgeted" at bounding box center [669, 46] width 756 height 21
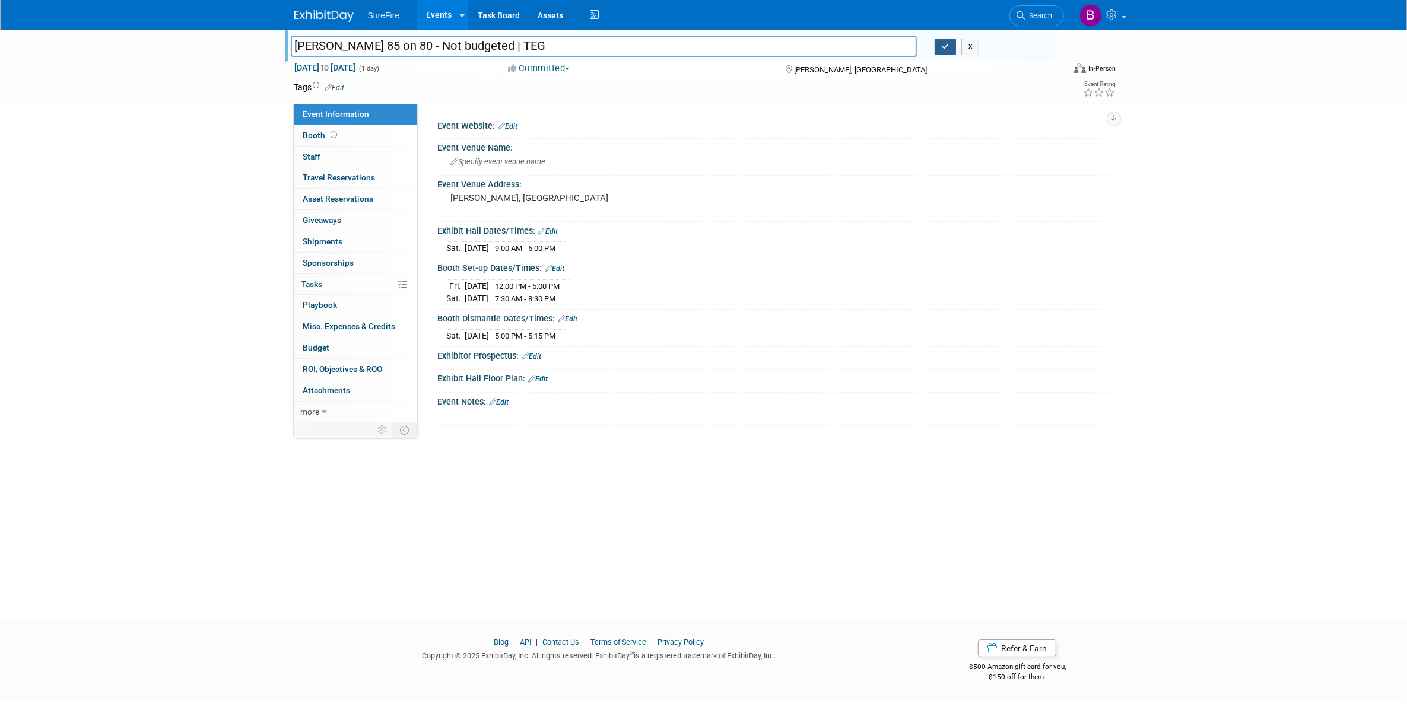
type input "Brownells 85 on 80 - Not budgeted | TEG"
click at [942, 46] on icon "button" at bounding box center [945, 47] width 8 height 8
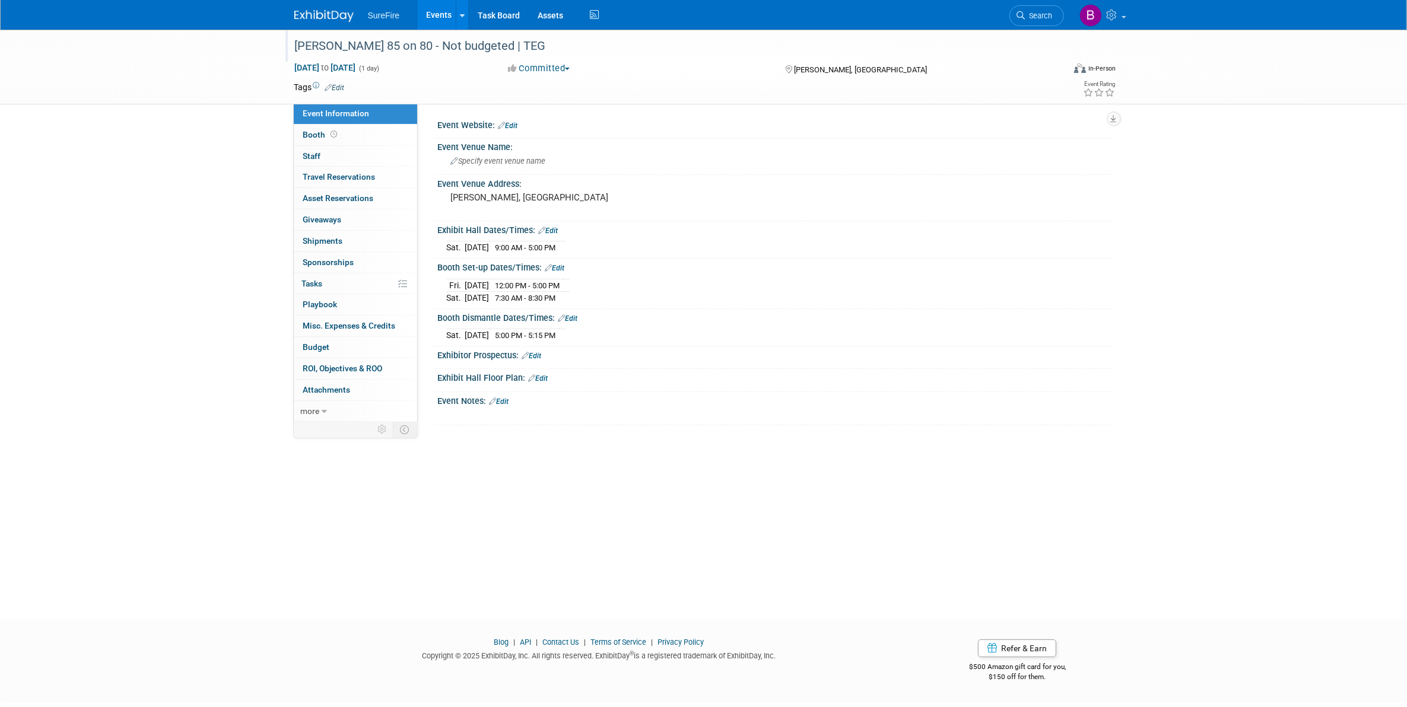
click at [450, 17] on link "Events" at bounding box center [438, 15] width 43 height 30
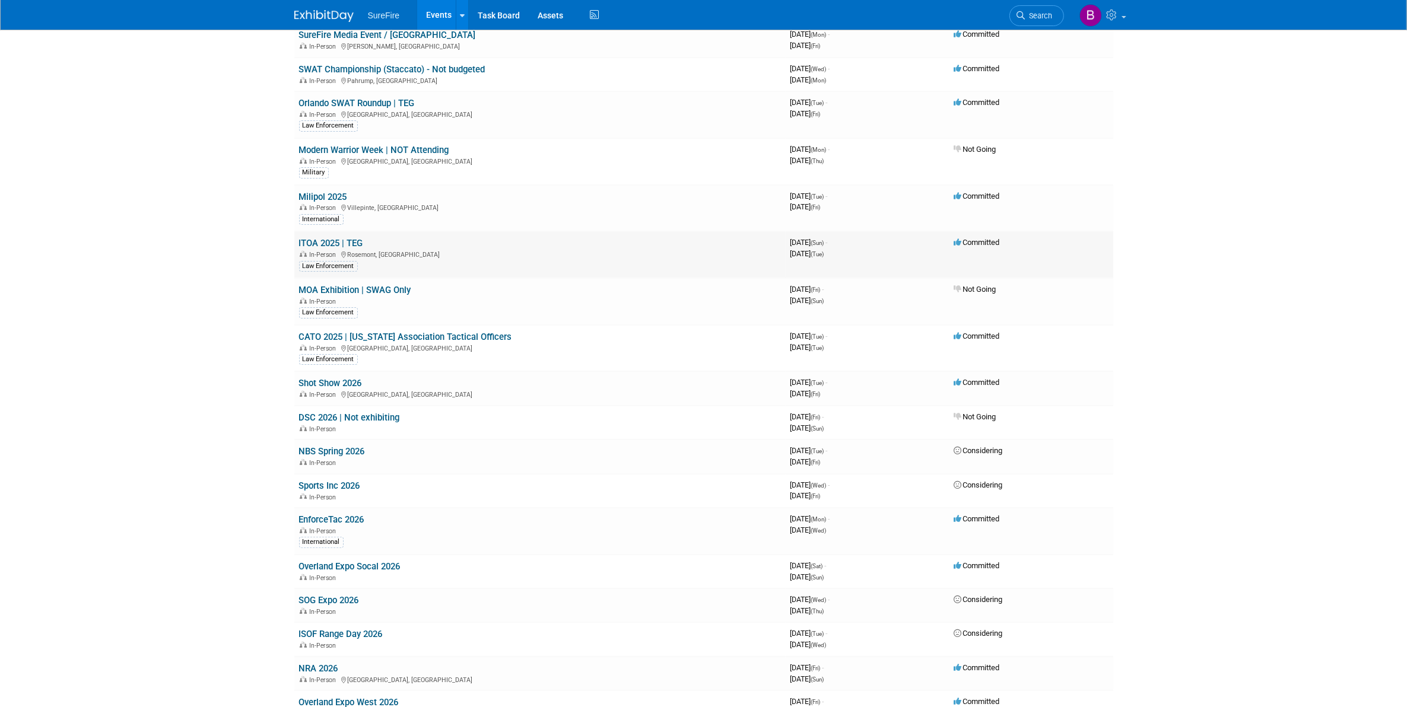
scroll to position [297, 0]
